Goal: Connect with others: Connect with others

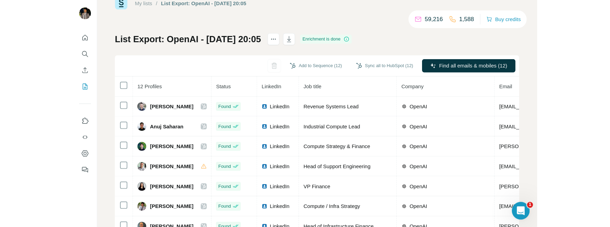
scroll to position [19, 0]
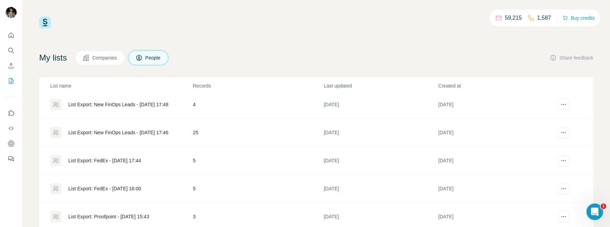
scroll to position [301, 0]
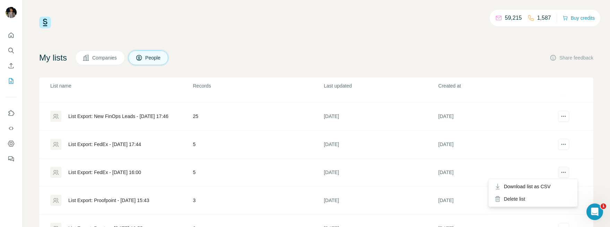
click at [560, 173] on icon "actions" at bounding box center [563, 172] width 7 height 7
click at [514, 196] on div "Delete list" at bounding box center [533, 199] width 86 height 12
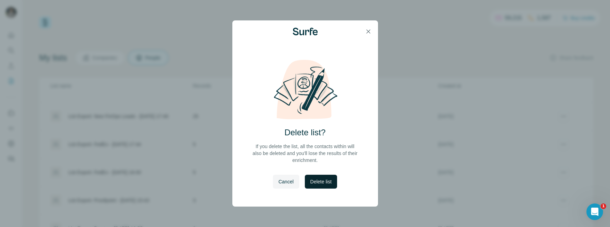
click at [328, 179] on span "Delete list" at bounding box center [320, 182] width 21 height 7
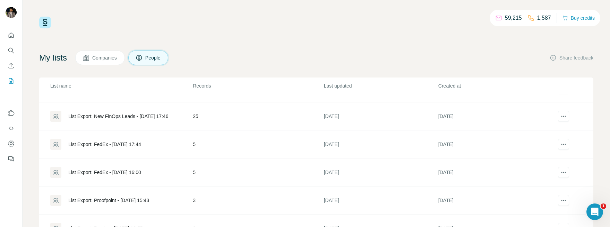
click at [127, 144] on div "List Export: FedEx - [DATE] 17:44" at bounding box center [104, 144] width 73 height 7
click at [123, 143] on div "List Export: FedEx - [DATE] 17:44" at bounding box center [104, 144] width 73 height 7
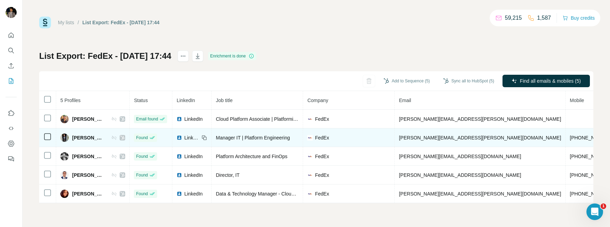
click at [102, 138] on span "Anthony Morgan" at bounding box center [88, 138] width 32 height 7
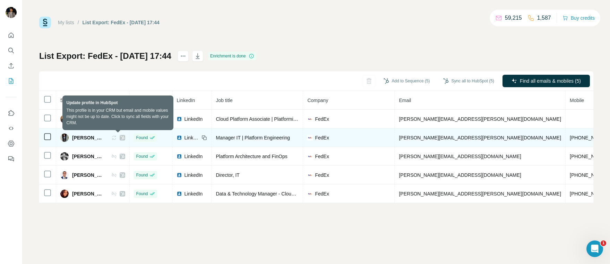
click at [115, 139] on icon at bounding box center [114, 138] width 6 height 6
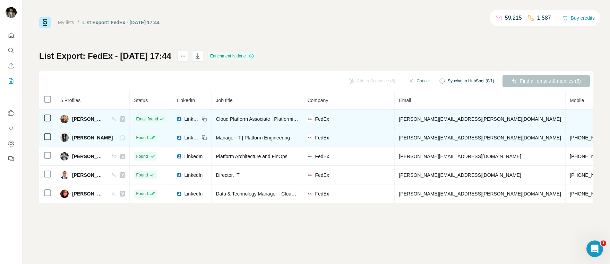
click at [117, 119] on icon at bounding box center [114, 119] width 6 height 6
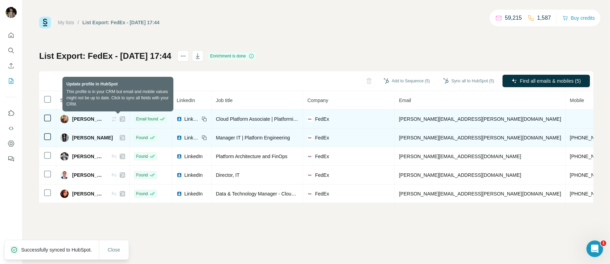
click at [116, 120] on icon at bounding box center [114, 119] width 4 height 4
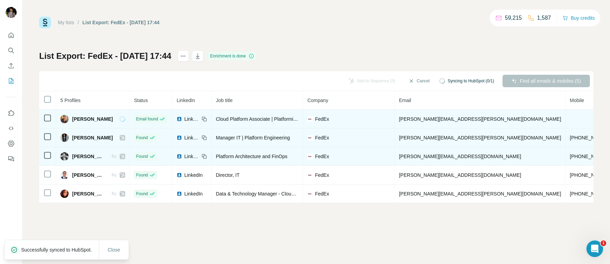
click at [117, 156] on icon at bounding box center [114, 157] width 6 height 6
click at [116, 157] on icon at bounding box center [114, 157] width 6 height 6
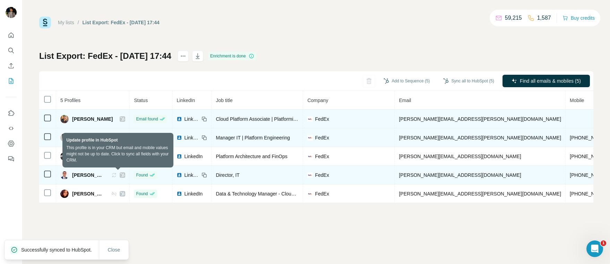
click at [117, 174] on icon at bounding box center [114, 176] width 6 height 6
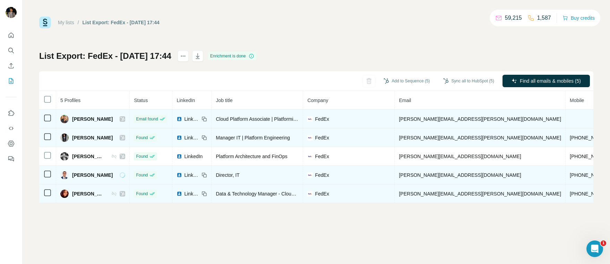
click at [117, 194] on icon at bounding box center [114, 194] width 6 height 6
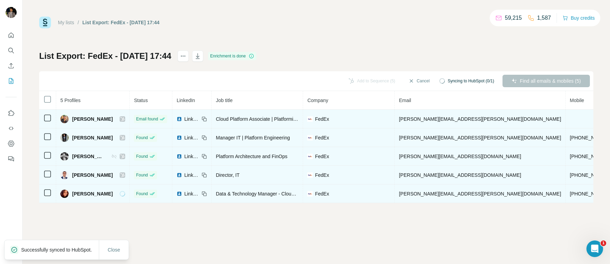
click at [115, 158] on icon at bounding box center [114, 157] width 6 height 6
click at [115, 157] on icon at bounding box center [114, 157] width 6 height 6
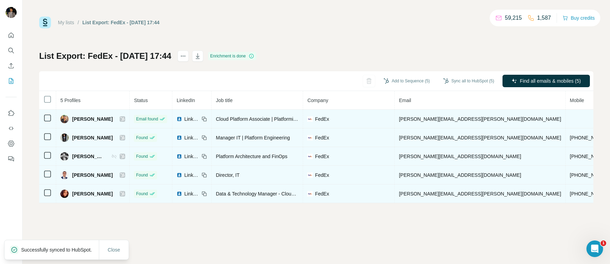
click at [114, 157] on icon at bounding box center [113, 156] width 2 height 2
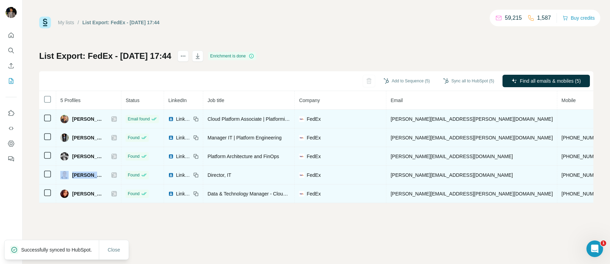
drag, startPoint x: 99, startPoint y: 176, endPoint x: 68, endPoint y: 177, distance: 31.9
click at [68, 177] on div "Kirt Satam" at bounding box center [88, 175] width 57 height 8
copy div "Kirt Satam"
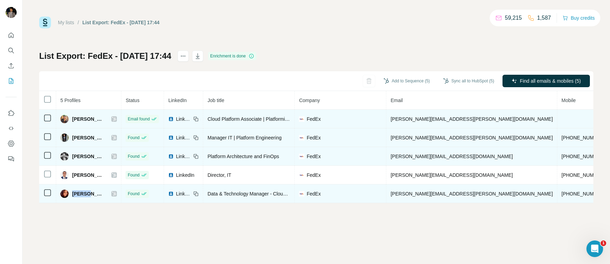
drag, startPoint x: 72, startPoint y: 196, endPoint x: 88, endPoint y: 192, distance: 16.1
click at [88, 192] on span "Teresa Chernushin" at bounding box center [88, 194] width 32 height 7
copy span "Teresa"
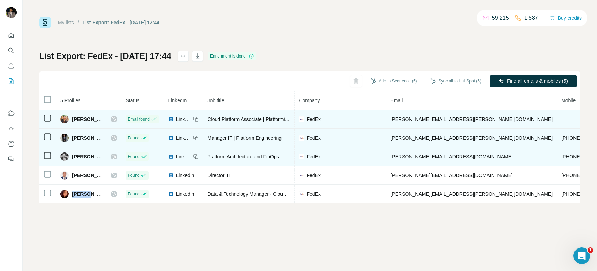
click at [67, 21] on link "My lists" at bounding box center [66, 23] width 16 height 6
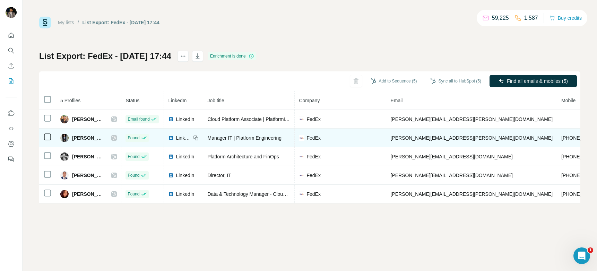
click at [190, 140] on span "LinkedIn" at bounding box center [183, 138] width 15 height 7
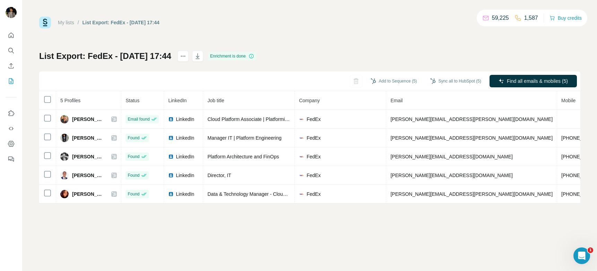
click at [72, 23] on link "My lists" at bounding box center [66, 23] width 16 height 6
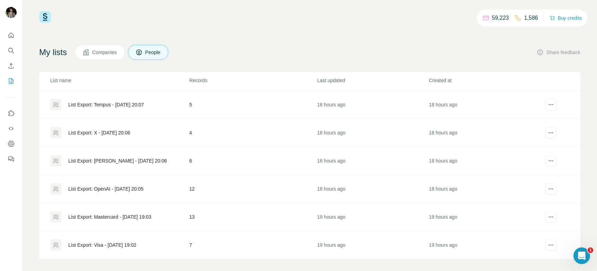
scroll to position [10, 0]
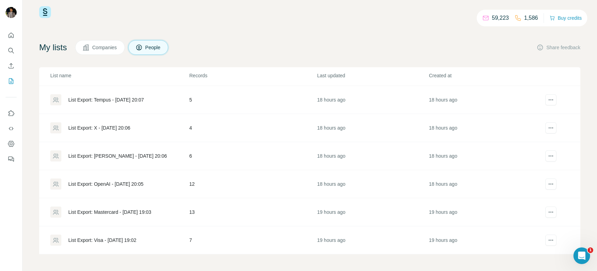
click at [132, 227] on div "List Export: Visa - [DATE] 19:02" at bounding box center [102, 240] width 68 height 7
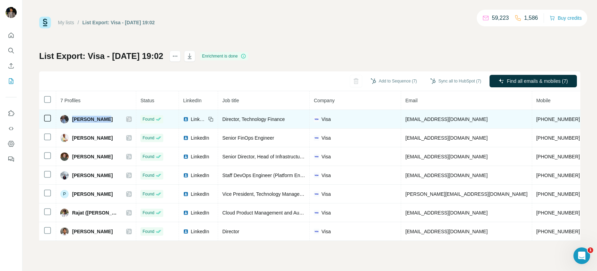
drag, startPoint x: 72, startPoint y: 118, endPoint x: 111, endPoint y: 119, distance: 38.2
click at [111, 119] on div "[PERSON_NAME]" at bounding box center [95, 119] width 71 height 8
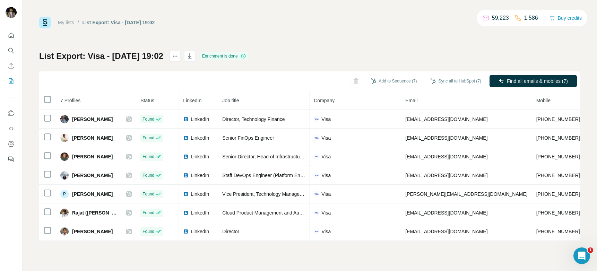
click at [304, 45] on div "My lists / List Export: Visa - 08/10/2025 19:02 59,223 1,586 Buy credits List E…" at bounding box center [309, 129] width 541 height 224
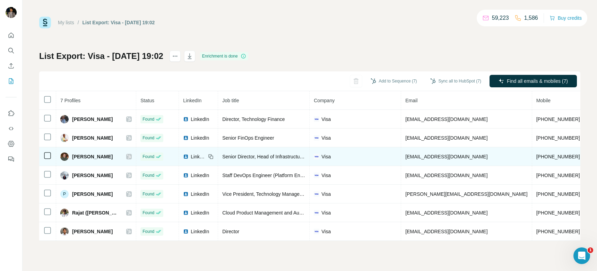
click at [195, 156] on span "LinkedIn" at bounding box center [198, 156] width 15 height 7
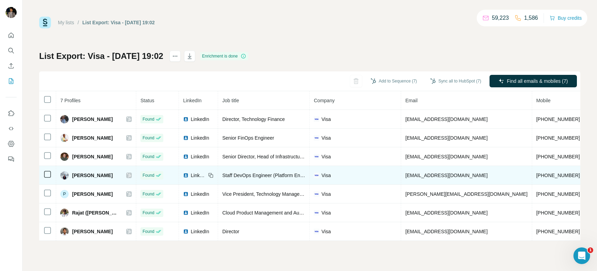
click at [191, 175] on span "LinkedIn" at bounding box center [198, 175] width 15 height 7
click at [183, 176] on div "LinkedIn" at bounding box center [194, 175] width 23 height 7
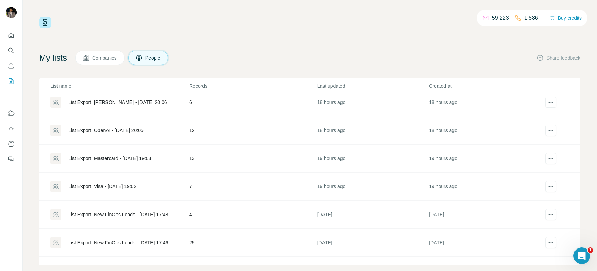
scroll to position [175, 0]
click at [136, 186] on div "List Export: Visa - [DATE] 19:02" at bounding box center [102, 186] width 68 height 7
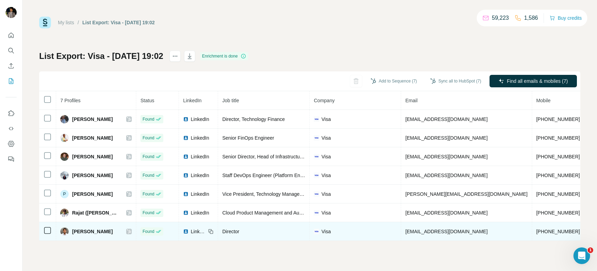
click at [191, 232] on span "LinkedIn" at bounding box center [198, 231] width 15 height 7
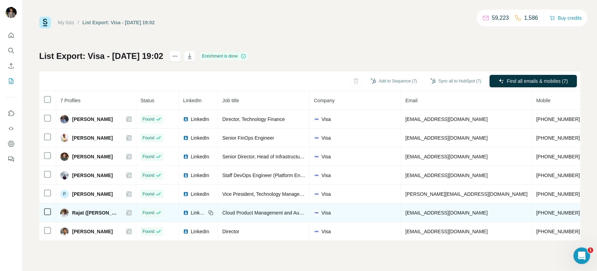
click at [196, 212] on span "LinkedIn" at bounding box center [198, 212] width 15 height 7
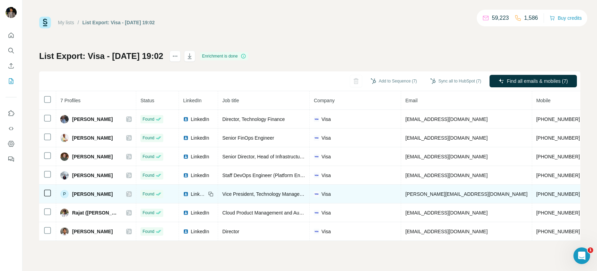
click at [191, 192] on span "LinkedIn" at bounding box center [198, 194] width 15 height 7
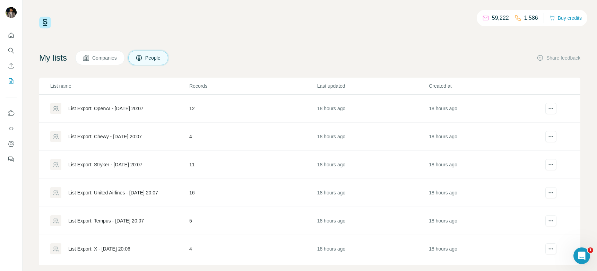
scroll to position [111, 0]
click at [119, 252] on div "List Export: Visa - [DATE] 19:02" at bounding box center [102, 250] width 68 height 7
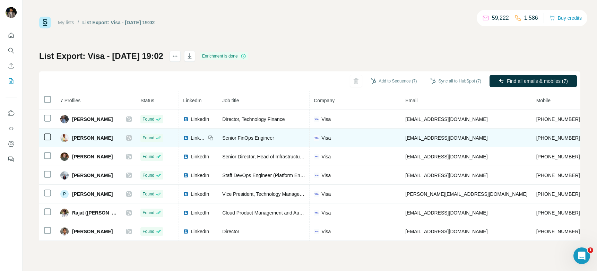
click at [191, 138] on span "LinkedIn" at bounding box center [198, 138] width 15 height 7
